Goal: Book appointment/travel/reservation

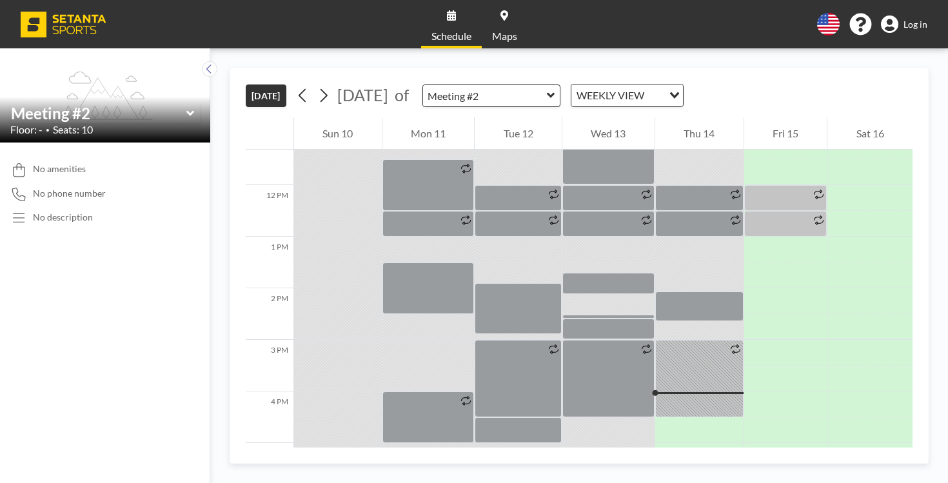
scroll to position [574, 0]
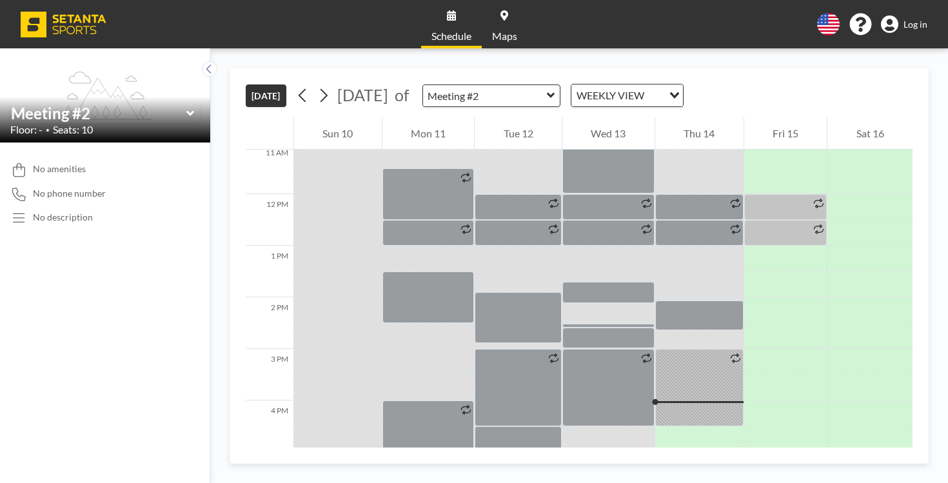
click at [547, 89] on icon at bounding box center [551, 95] width 8 height 13
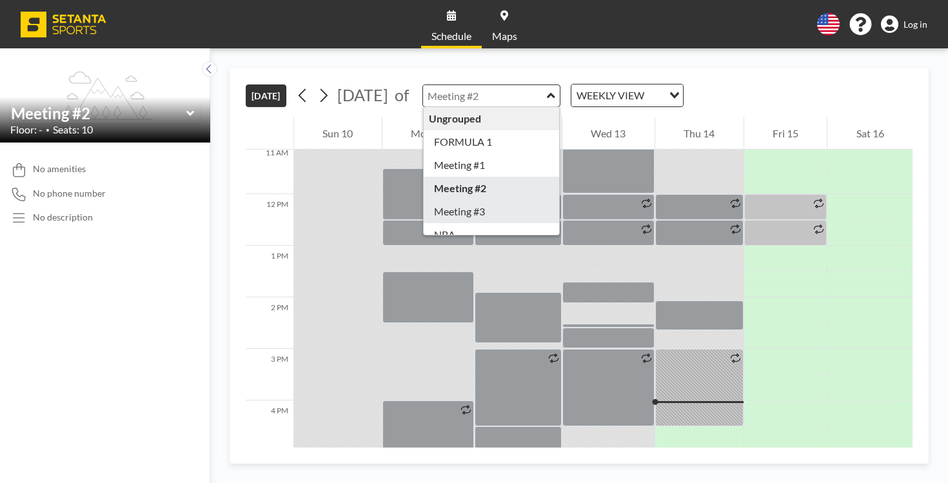
type input "Meeting #3"
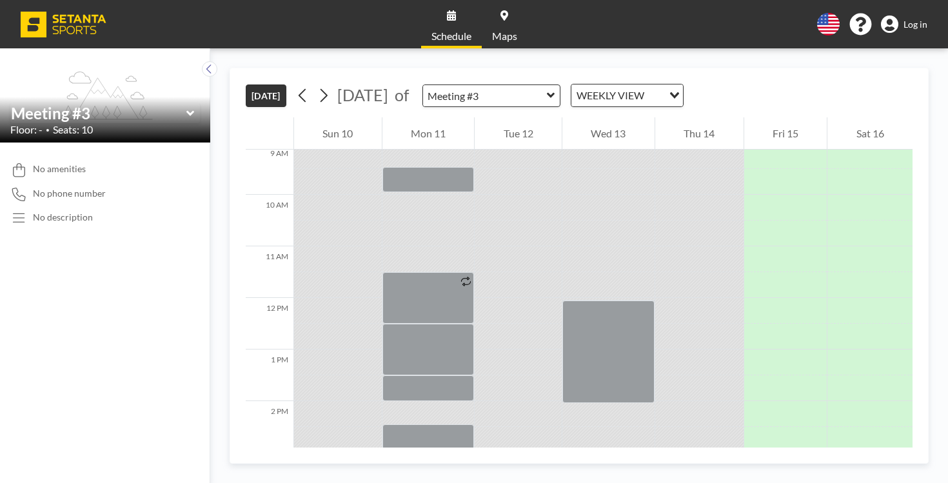
scroll to position [532, 0]
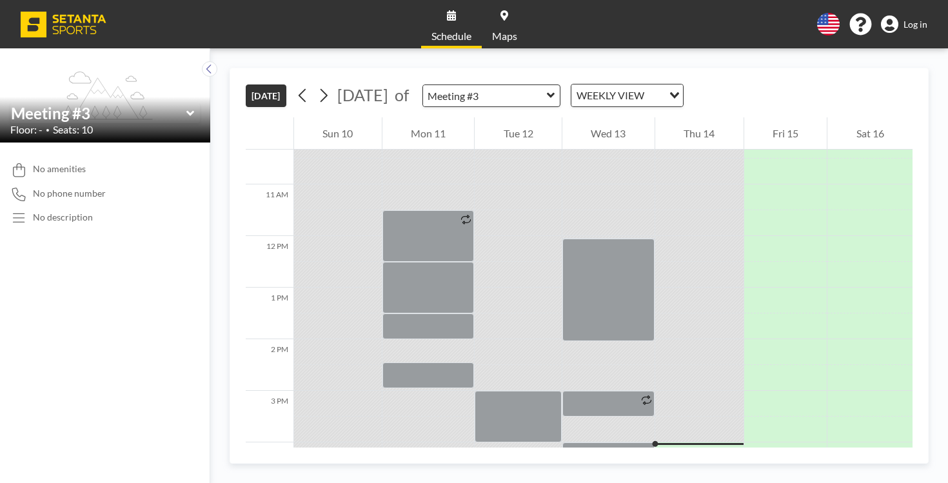
click at [547, 89] on icon at bounding box center [551, 95] width 8 height 13
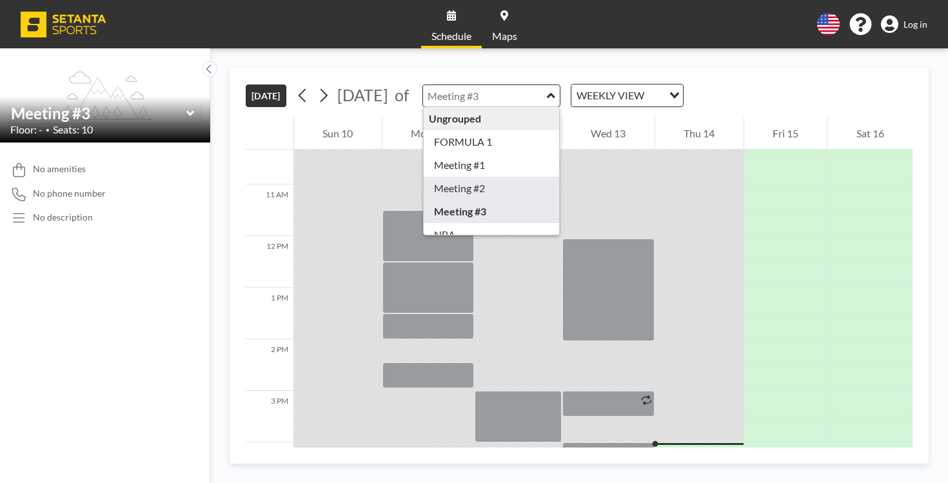
type input "Meeting #2"
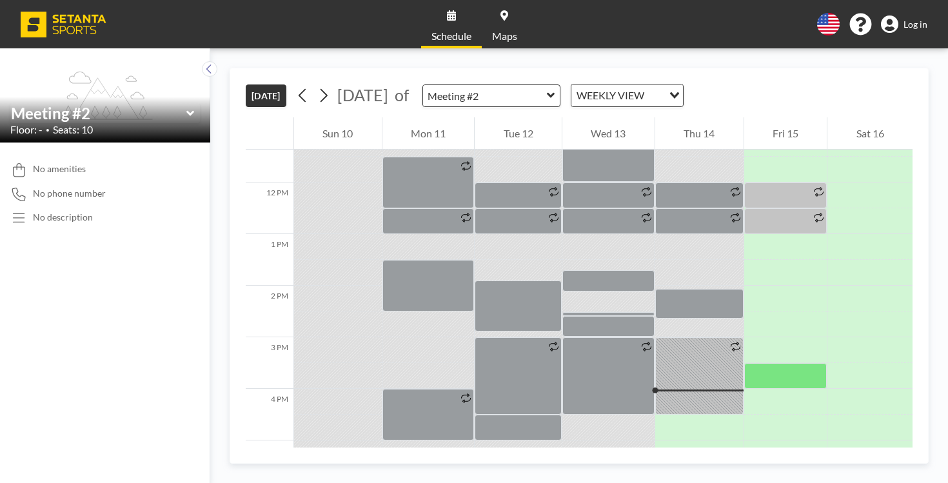
scroll to position [583, 0]
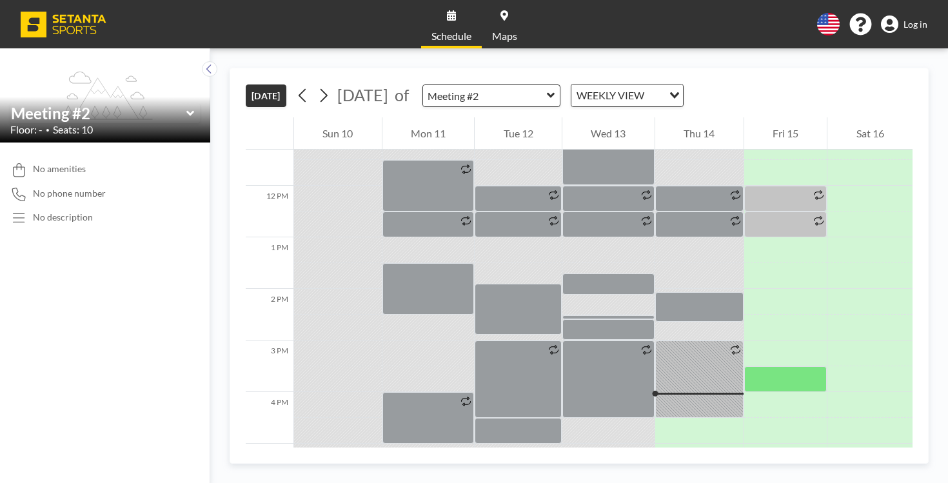
drag, startPoint x: 767, startPoint y: 180, endPoint x: 767, endPoint y: 196, distance: 15.5
click at [767, 366] on div at bounding box center [785, 379] width 83 height 26
drag, startPoint x: 768, startPoint y: 180, endPoint x: 768, endPoint y: 197, distance: 16.8
click at [768, 366] on div at bounding box center [785, 379] width 83 height 26
drag, startPoint x: 766, startPoint y: 182, endPoint x: 765, endPoint y: 206, distance: 23.9
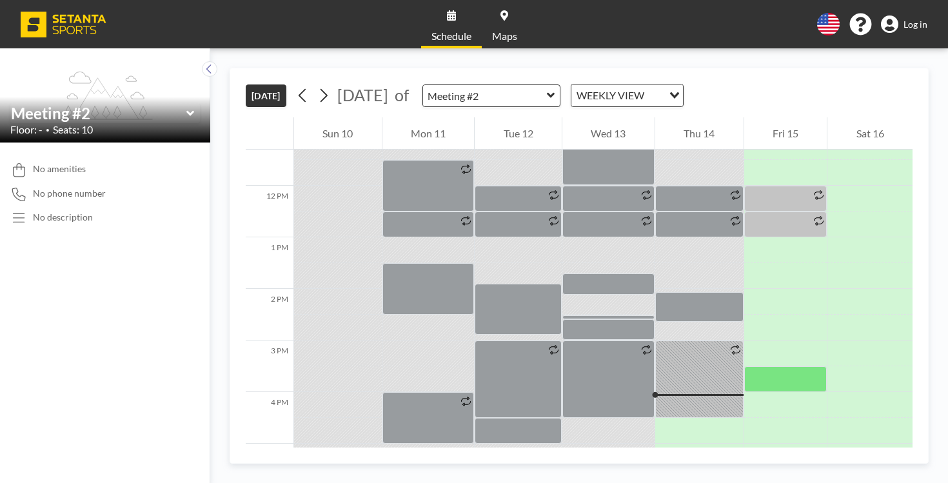
click at [765, 366] on div at bounding box center [785, 379] width 83 height 26
click at [768, 340] on div at bounding box center [785, 353] width 83 height 26
click at [754, 366] on div at bounding box center [785, 379] width 83 height 26
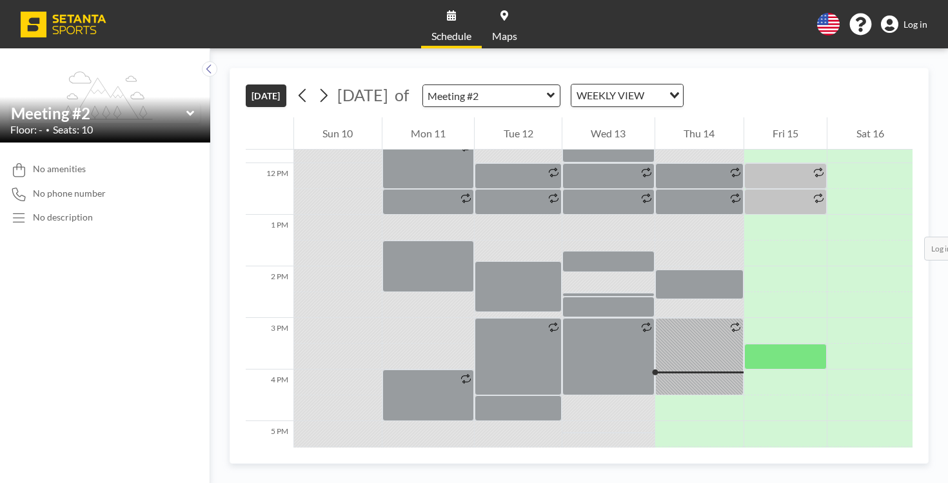
scroll to position [605, 0]
click at [747, 318] on div at bounding box center [785, 331] width 83 height 26
click at [757, 318] on div at bounding box center [785, 331] width 83 height 26
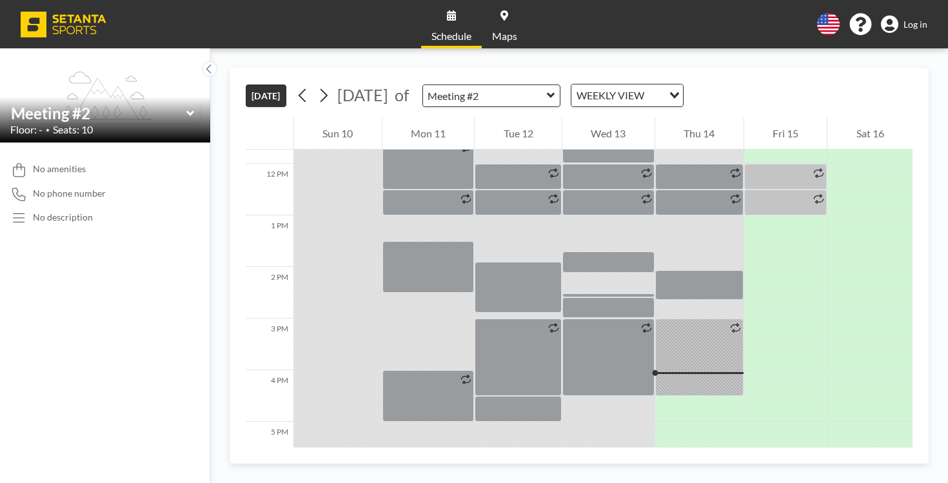
click at [916, 21] on span "Log in" at bounding box center [915, 25] width 24 height 12
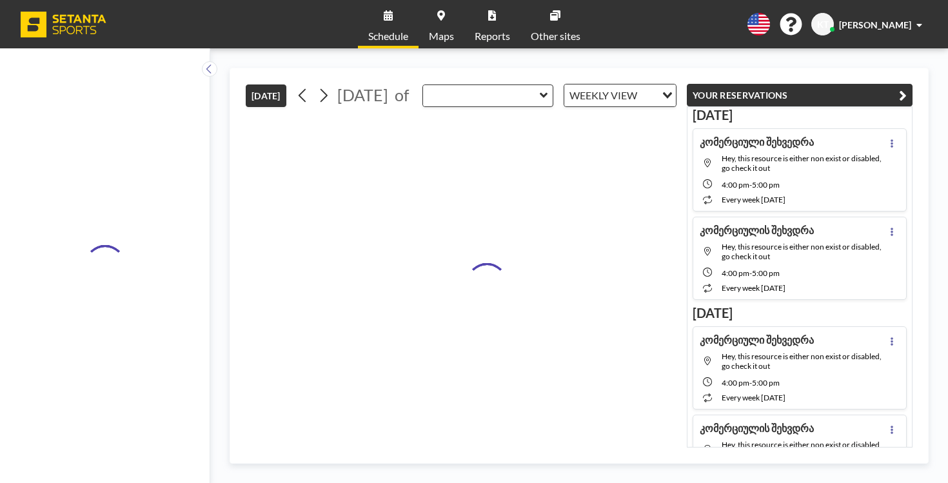
type input "Meeting #2"
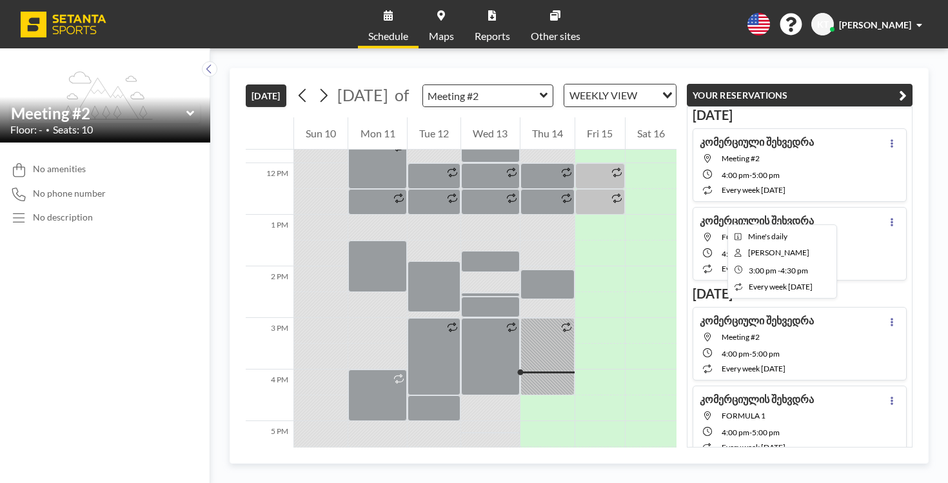
scroll to position [605, 0]
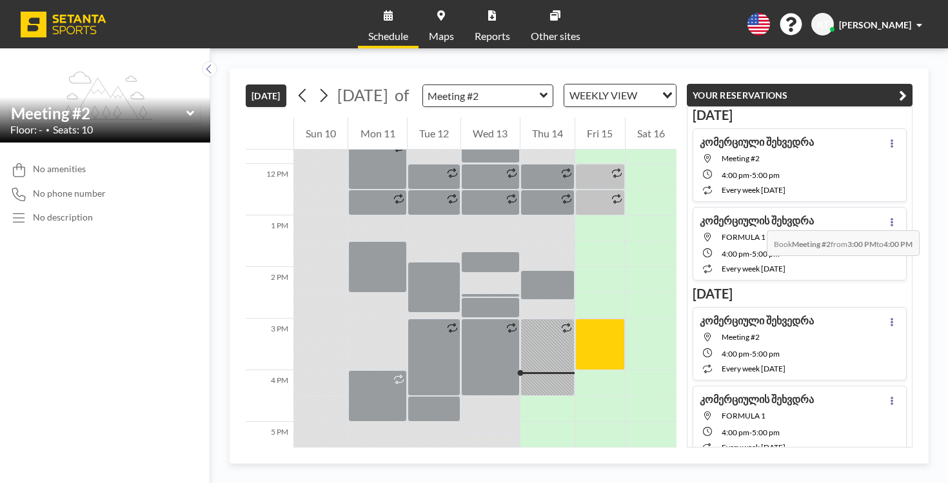
drag, startPoint x: 610, startPoint y: 158, endPoint x: 610, endPoint y: 174, distance: 16.1
click at [610, 318] on div at bounding box center [599, 344] width 49 height 52
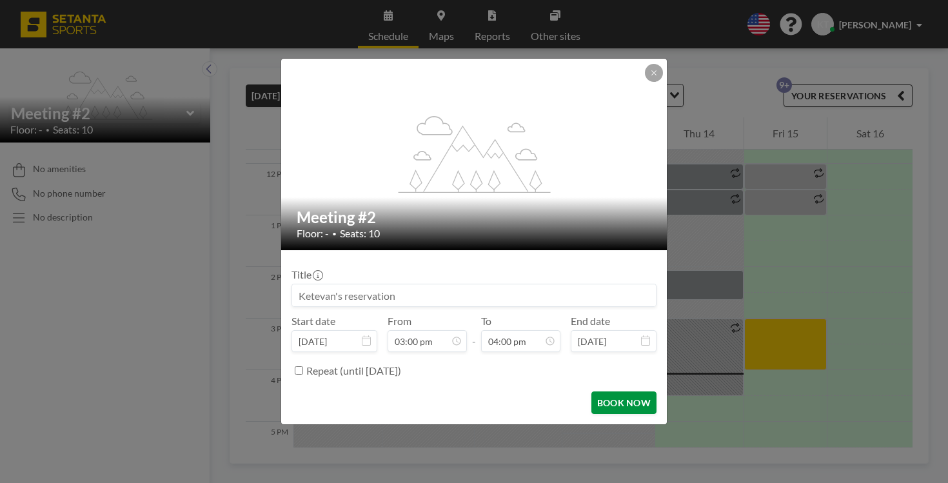
click at [592, 391] on button "BOOK NOW" at bounding box center [623, 402] width 65 height 23
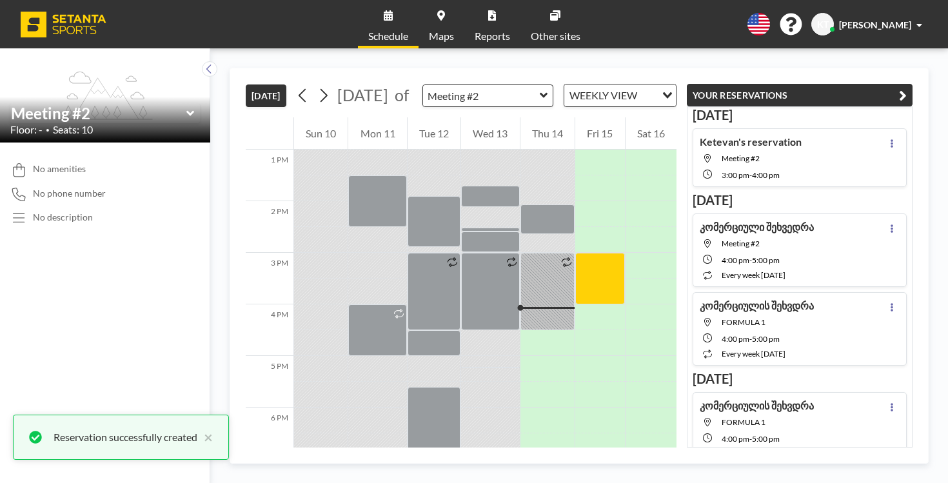
scroll to position [675, 0]
